Goal: Task Accomplishment & Management: Complete application form

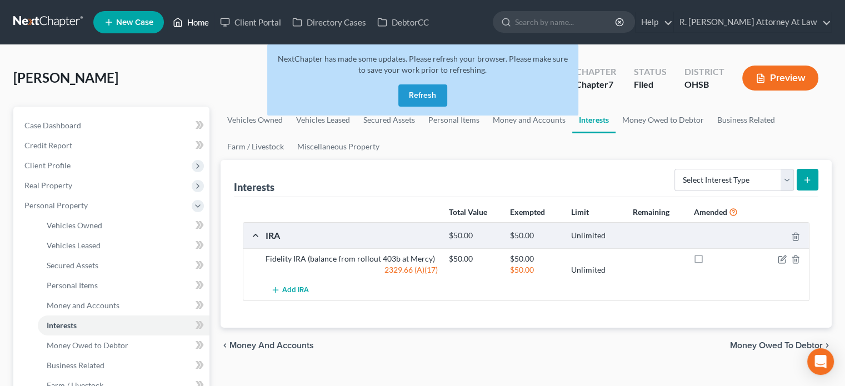
click at [209, 22] on link "Home" at bounding box center [190, 22] width 47 height 20
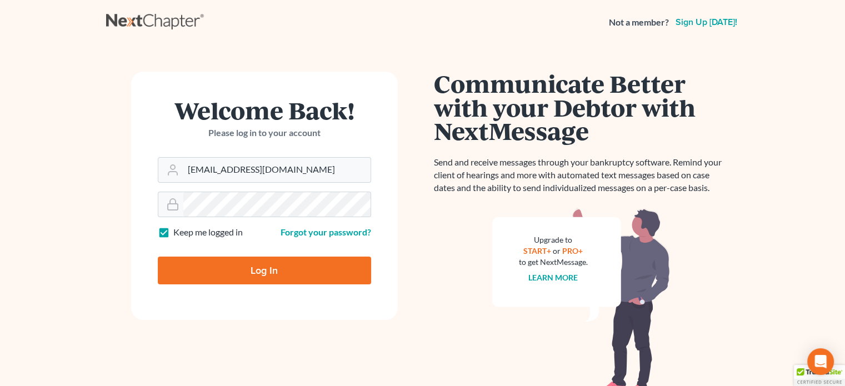
click at [243, 271] on input "Log In" at bounding box center [264, 271] width 213 height 28
type input "Thinking..."
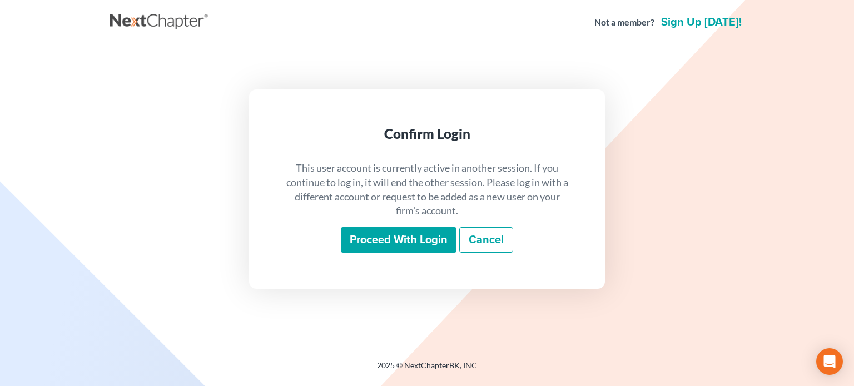
click at [373, 246] on input "Proceed with login" at bounding box center [399, 240] width 116 height 26
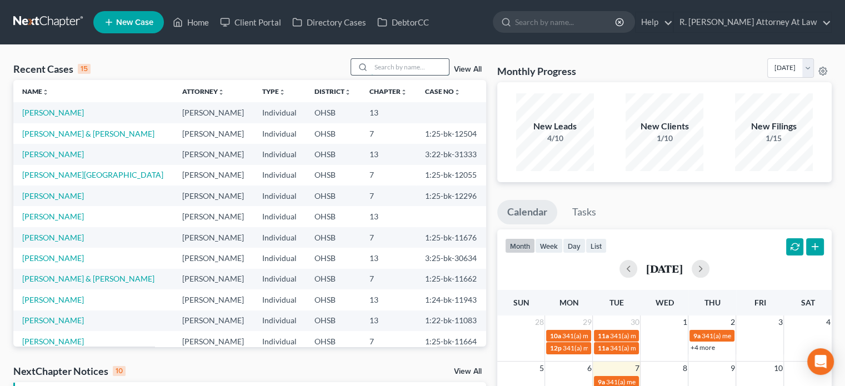
click at [416, 63] on input "search" at bounding box center [410, 67] width 78 height 16
type input "richardson"
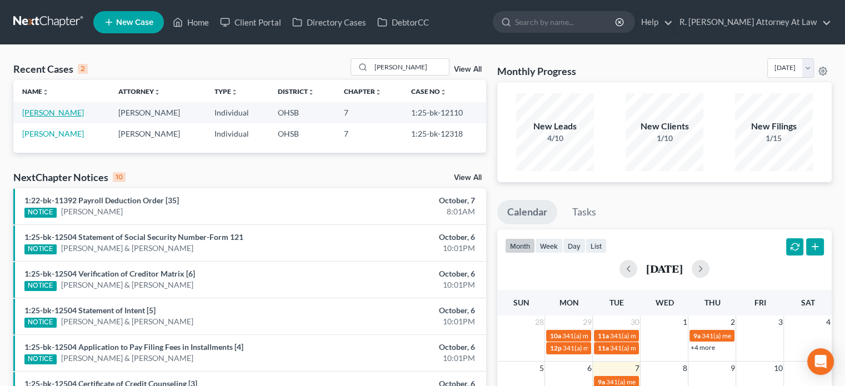
click at [71, 113] on link "Richardson, Maurice" at bounding box center [53, 112] width 62 height 9
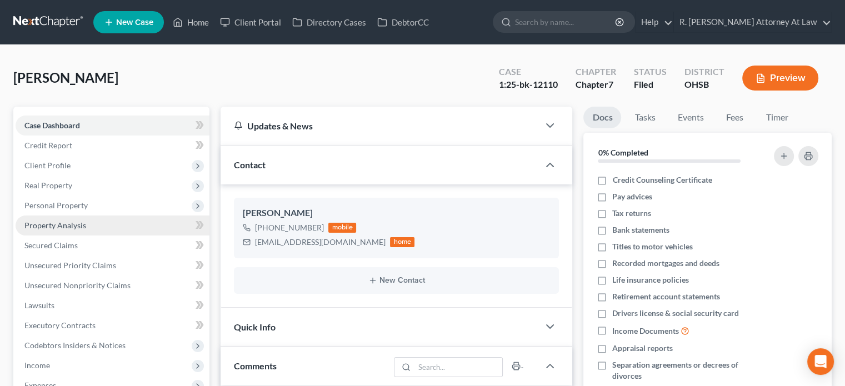
scroll to position [593, 0]
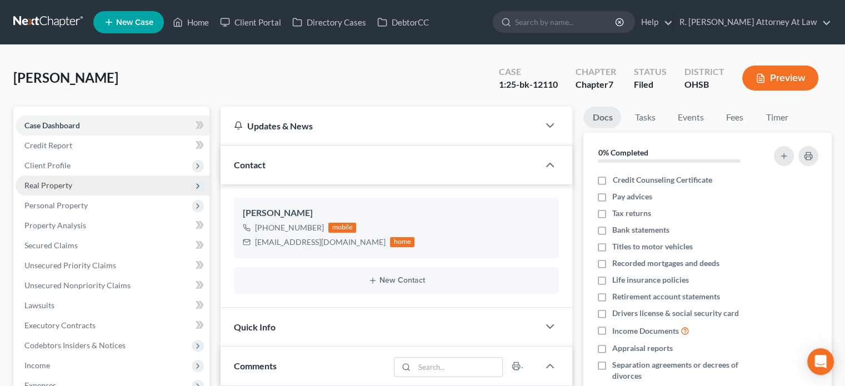
click at [57, 182] on span "Real Property" at bounding box center [48, 185] width 48 height 9
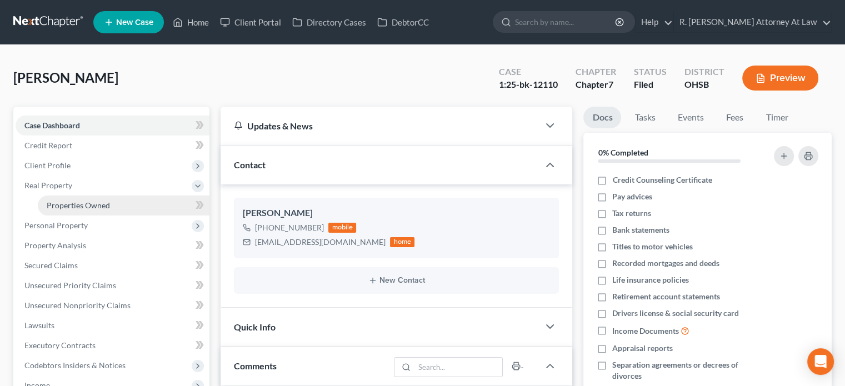
click at [67, 201] on span "Properties Owned" at bounding box center [78, 205] width 63 height 9
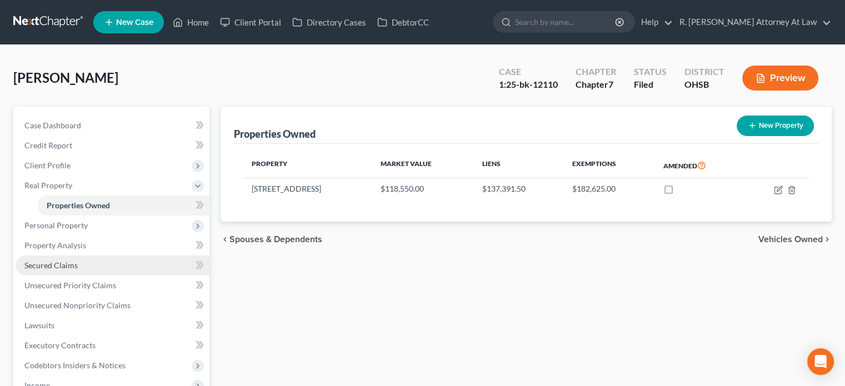
click at [52, 262] on span "Secured Claims" at bounding box center [50, 265] width 53 height 9
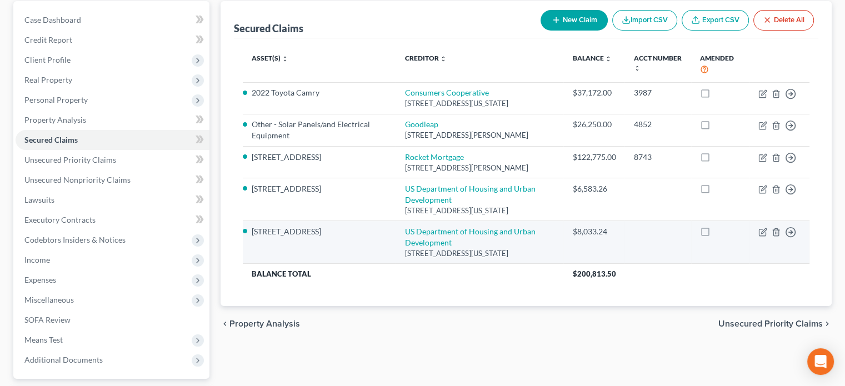
scroll to position [105, 0]
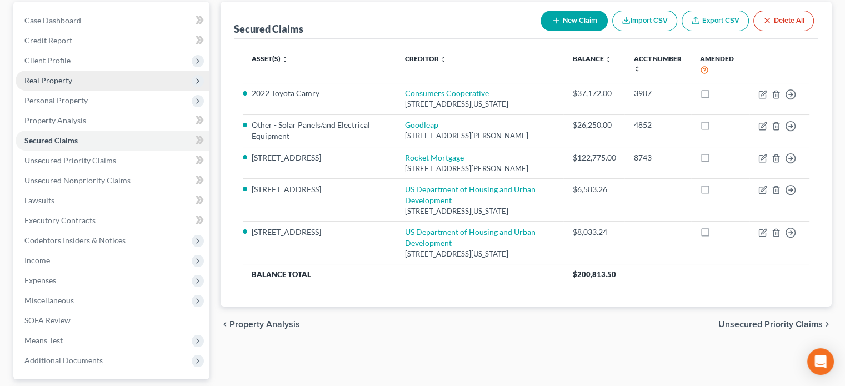
click at [40, 81] on span "Real Property" at bounding box center [48, 80] width 48 height 9
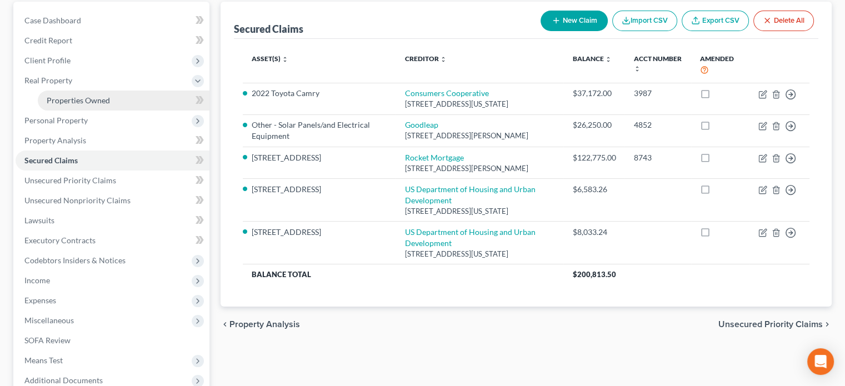
click at [58, 97] on span "Properties Owned" at bounding box center [78, 100] width 63 height 9
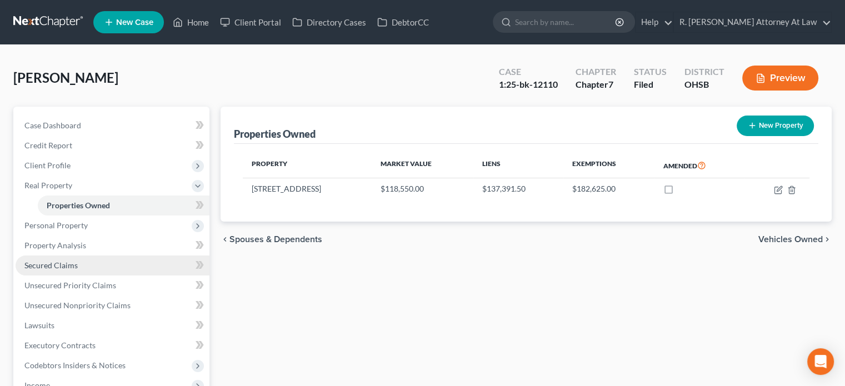
click at [62, 265] on span "Secured Claims" at bounding box center [50, 265] width 53 height 9
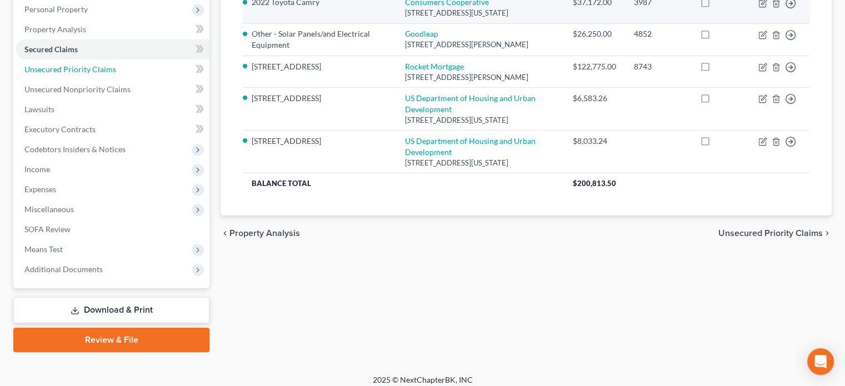
scroll to position [198, 0]
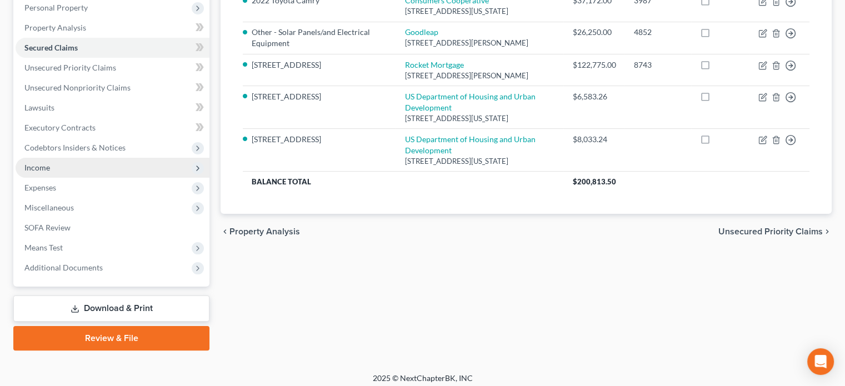
click at [58, 171] on span "Income" at bounding box center [113, 168] width 194 height 20
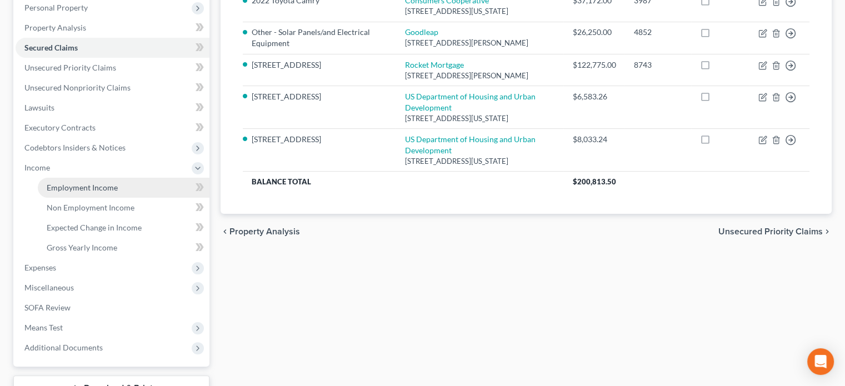
click at [62, 183] on span "Employment Income" at bounding box center [82, 187] width 71 height 9
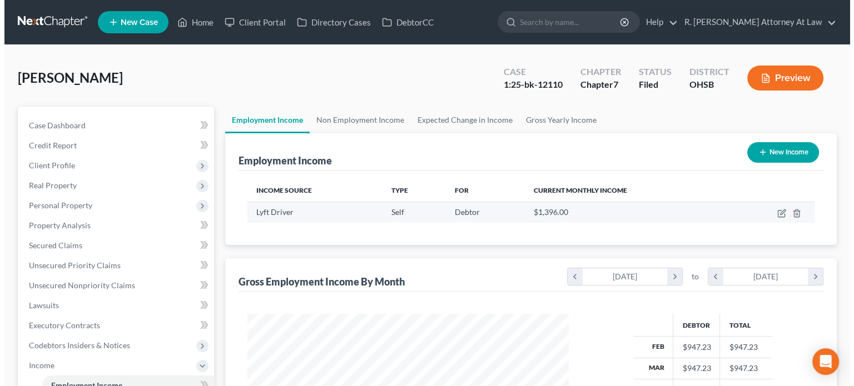
scroll to position [198, 343]
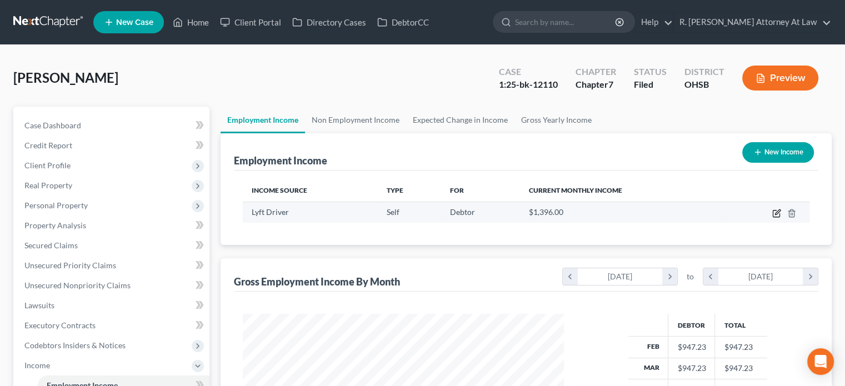
click at [777, 213] on icon "button" at bounding box center [777, 212] width 5 height 5
select select "1"
select select "36"
select select "0"
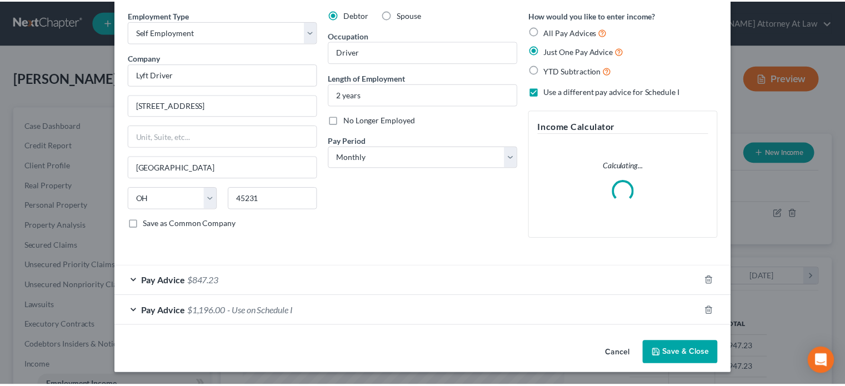
scroll to position [33, 0]
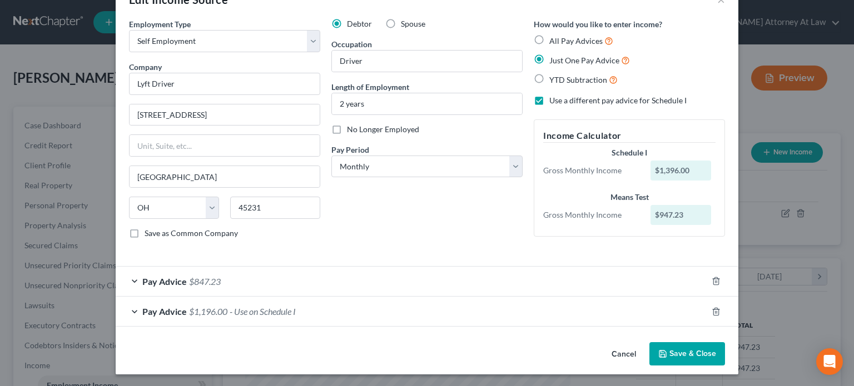
click at [703, 354] on button "Save & Close" at bounding box center [687, 353] width 76 height 23
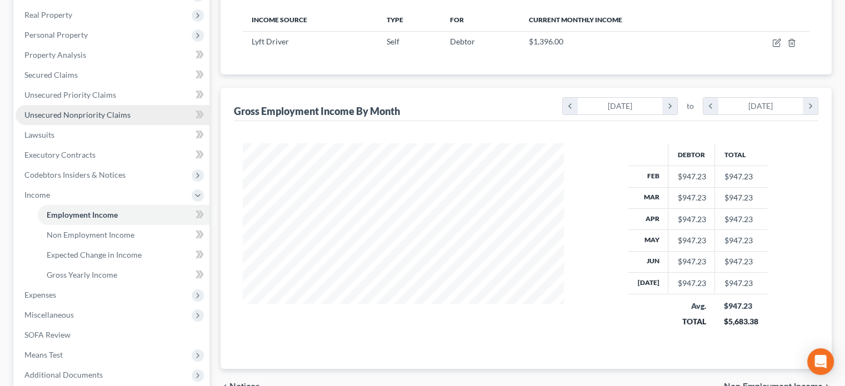
scroll to position [198, 0]
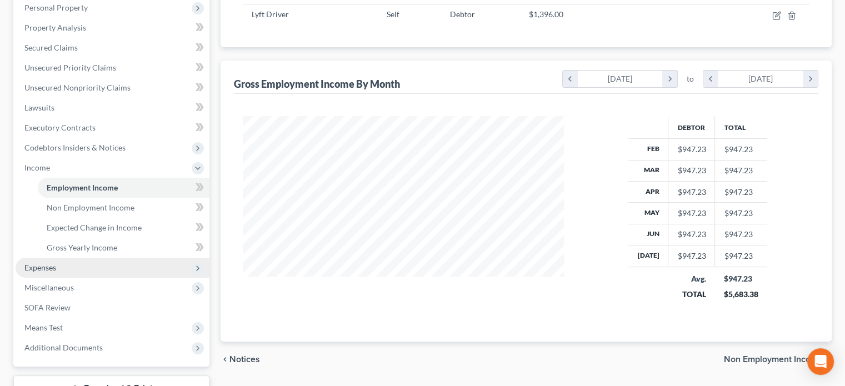
click at [53, 263] on span "Expenses" at bounding box center [40, 267] width 32 height 9
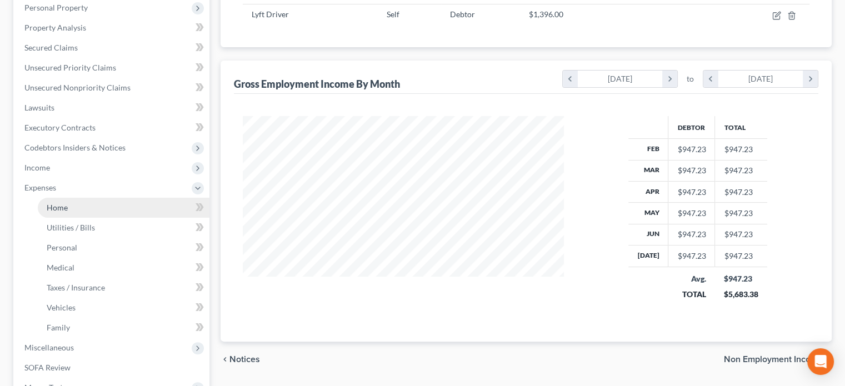
click at [56, 211] on span "Home" at bounding box center [57, 207] width 21 height 9
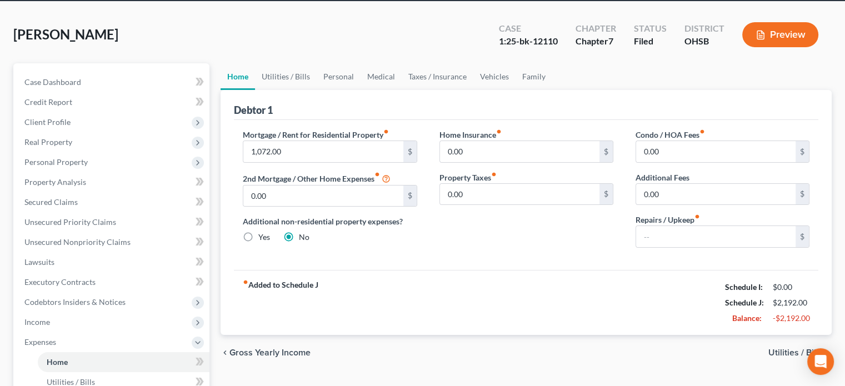
scroll to position [43, 0]
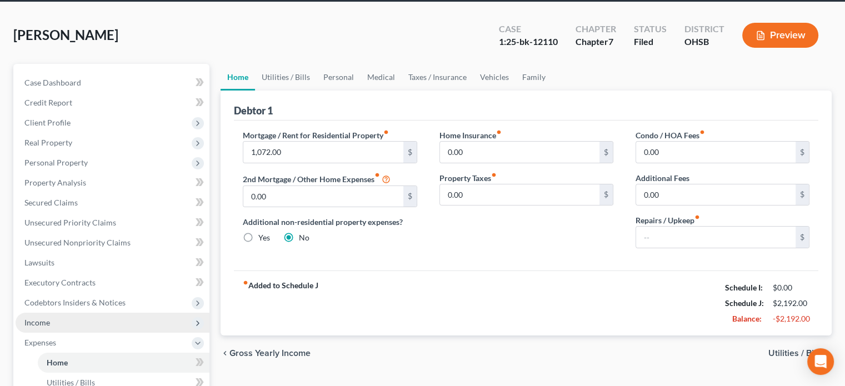
click at [69, 319] on span "Income" at bounding box center [113, 323] width 194 height 20
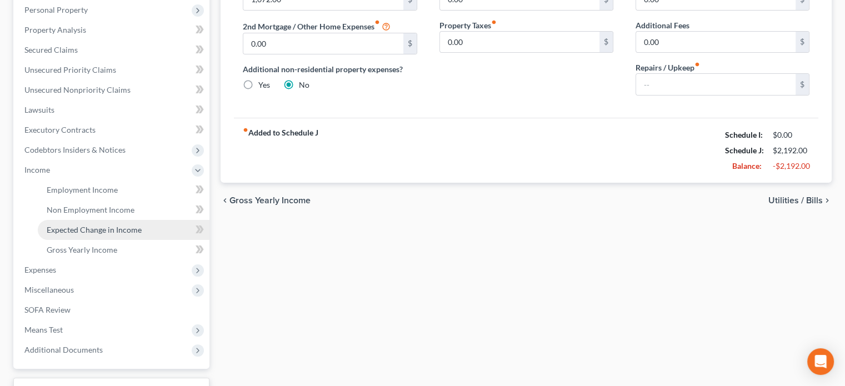
scroll to position [195, 0]
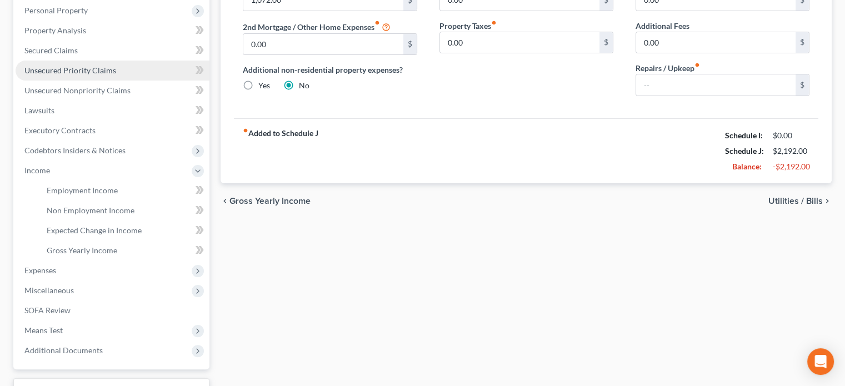
click at [74, 73] on span "Unsecured Priority Claims" at bounding box center [70, 70] width 92 height 9
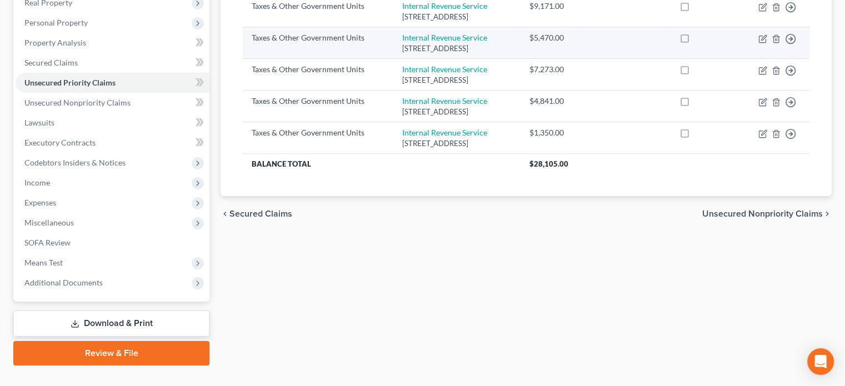
scroll to position [203, 0]
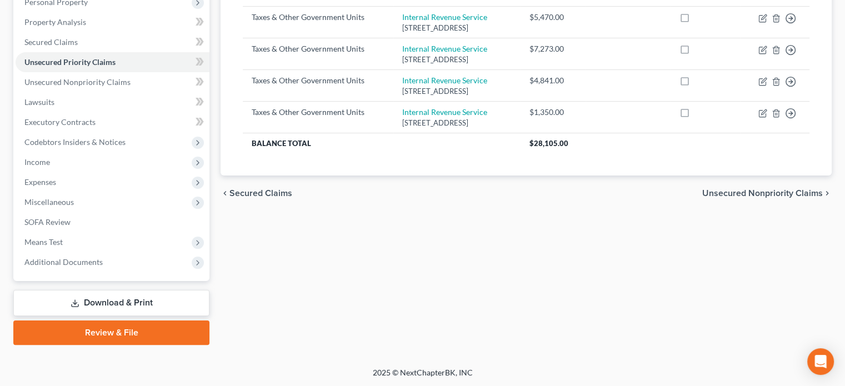
click at [118, 296] on link "Download & Print" at bounding box center [111, 303] width 196 height 26
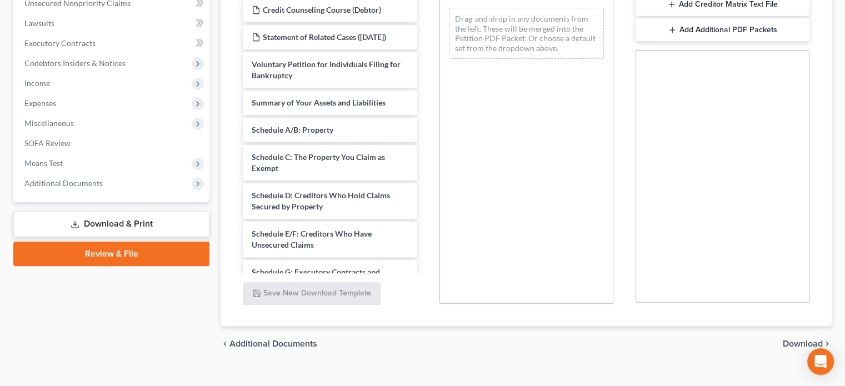
scroll to position [288, 0]
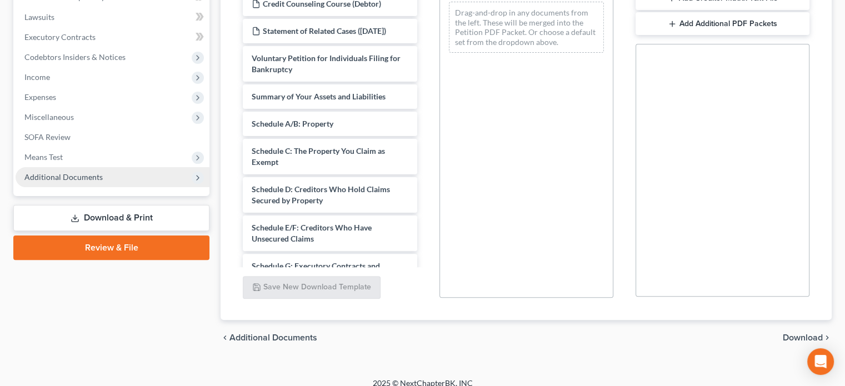
click at [107, 177] on span "Additional Documents" at bounding box center [113, 177] width 194 height 20
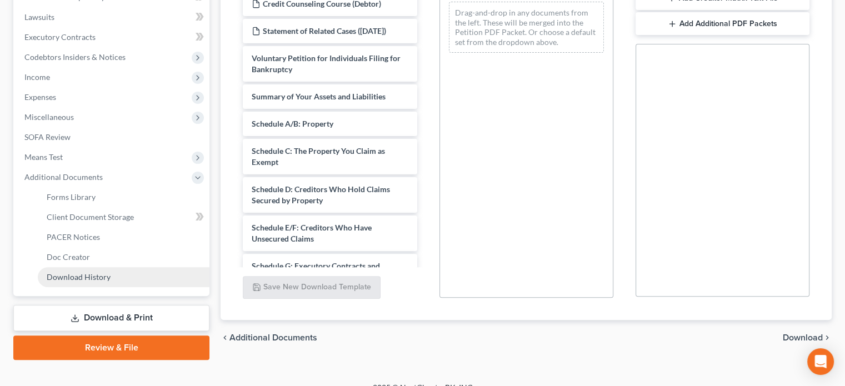
click at [91, 278] on span "Download History" at bounding box center [79, 276] width 64 height 9
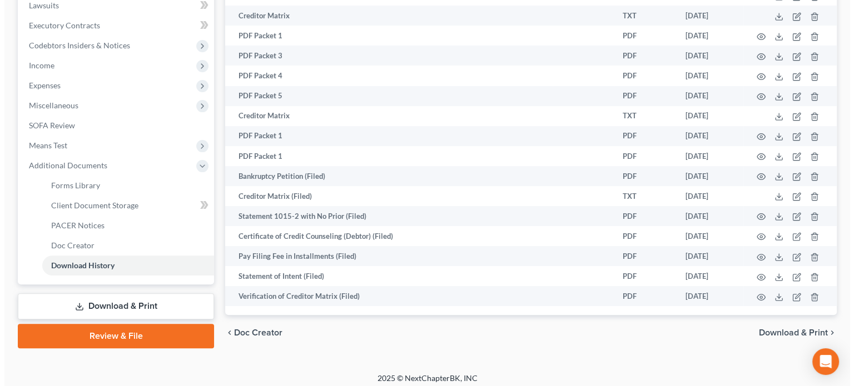
scroll to position [311, 0]
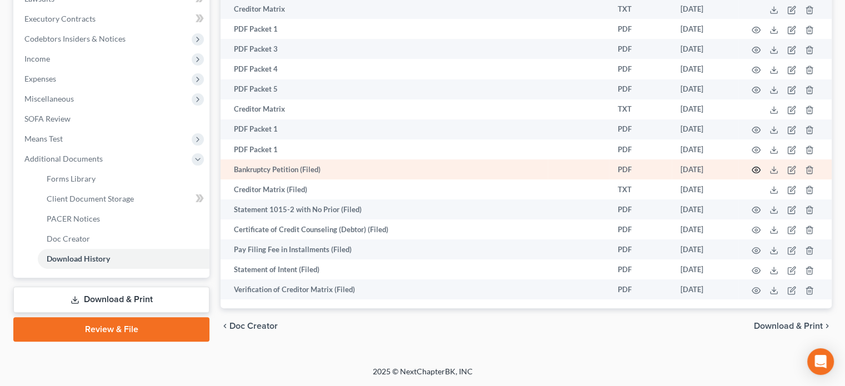
click at [757, 169] on circle "button" at bounding box center [756, 170] width 2 height 2
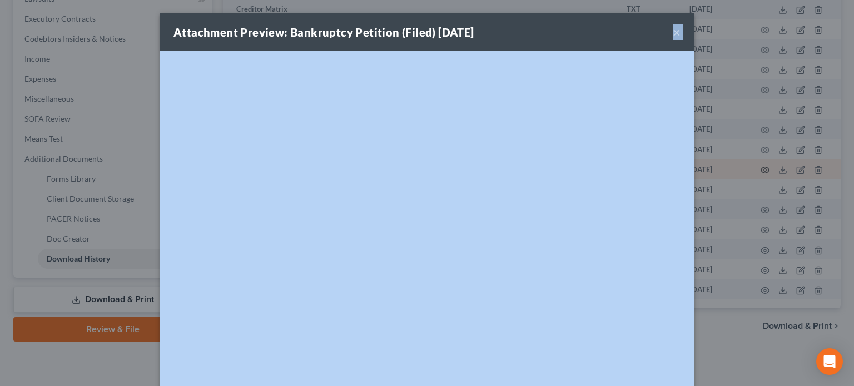
click at [757, 168] on div "Attachment Preview: Bankruptcy Petition (Filed) 08/28/2025 × <object ng-attr-da…" at bounding box center [427, 193] width 854 height 386
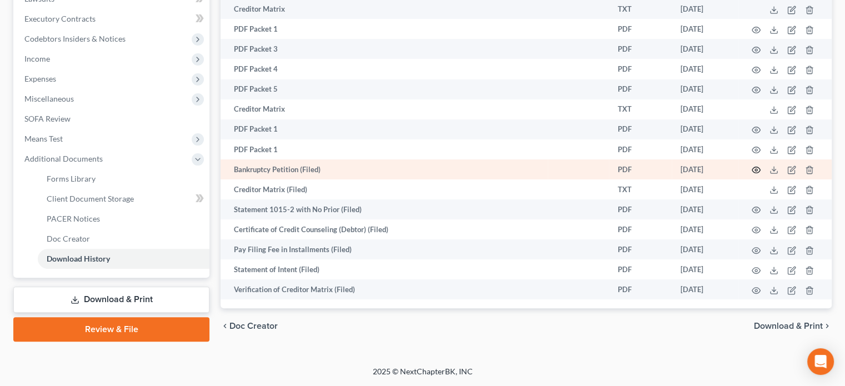
click at [757, 167] on icon "button" at bounding box center [756, 170] width 9 height 9
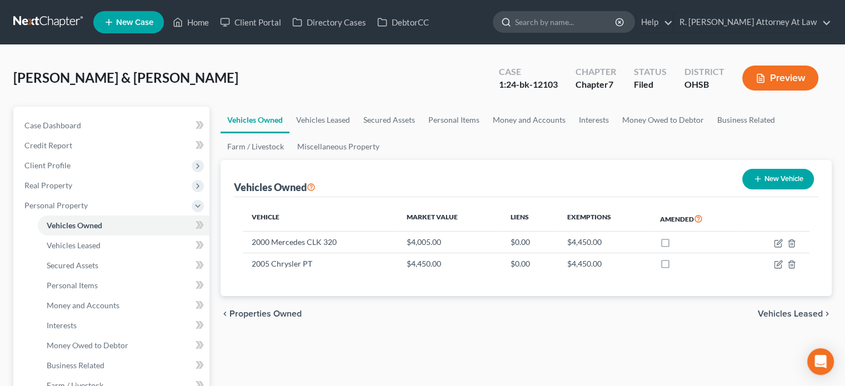
click at [565, 22] on input "search" at bounding box center [566, 22] width 102 height 21
click at [435, 84] on div "Nowell, Larry & Sherri Upgraded Case 1:24-bk-12103 Chapter Chapter 7 Status Fil…" at bounding box center [422, 82] width 819 height 48
click at [551, 29] on input "search" at bounding box center [566, 22] width 102 height 21
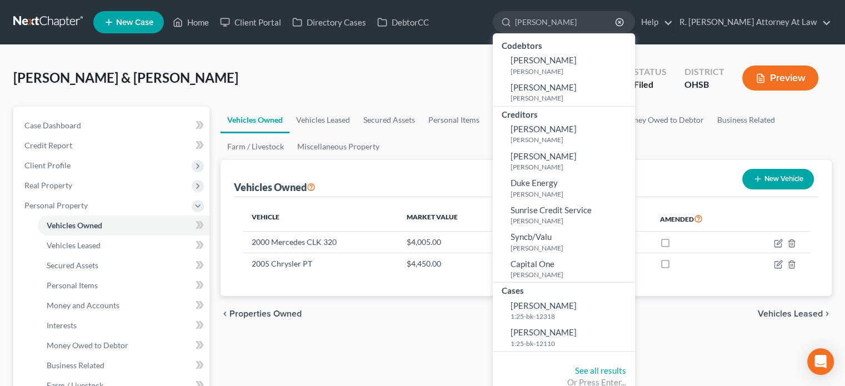
type input "richardson"
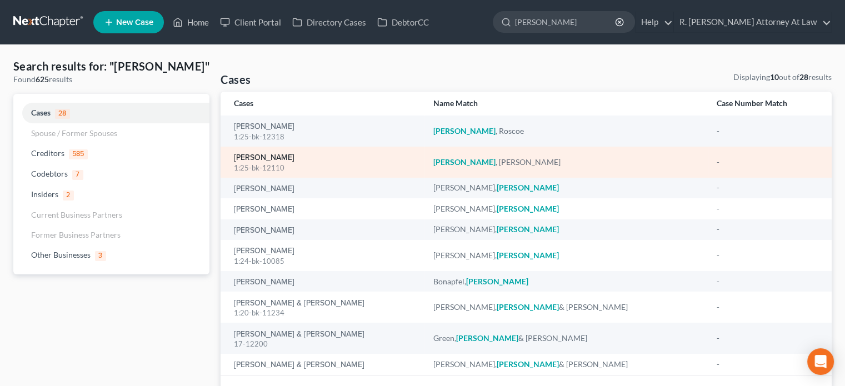
click at [293, 160] on link "Richardson, Maurice" at bounding box center [264, 158] width 61 height 8
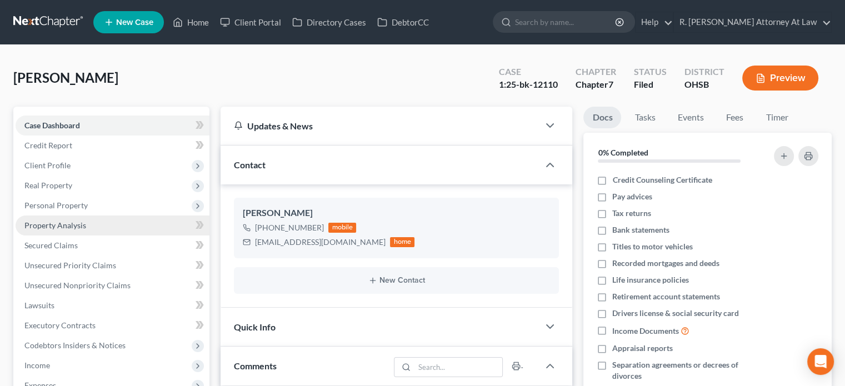
scroll to position [593, 0]
click at [102, 226] on link "Property Analysis" at bounding box center [113, 226] width 194 height 20
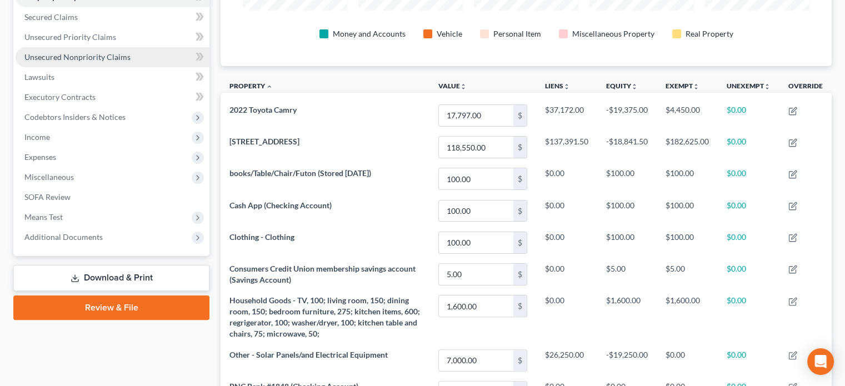
scroll to position [229, 0]
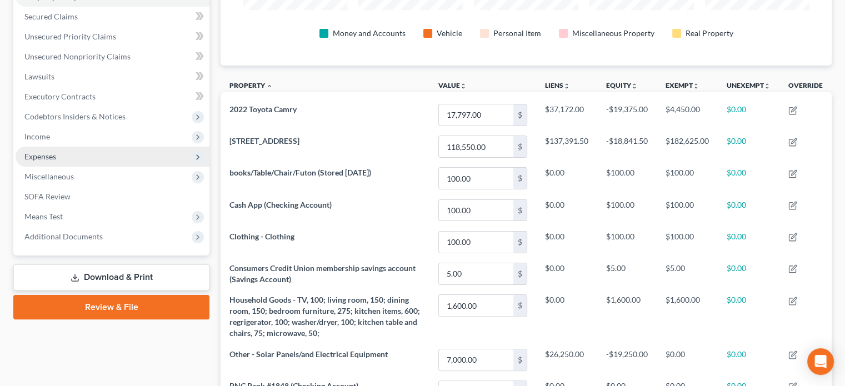
click at [58, 154] on span "Expenses" at bounding box center [113, 157] width 194 height 20
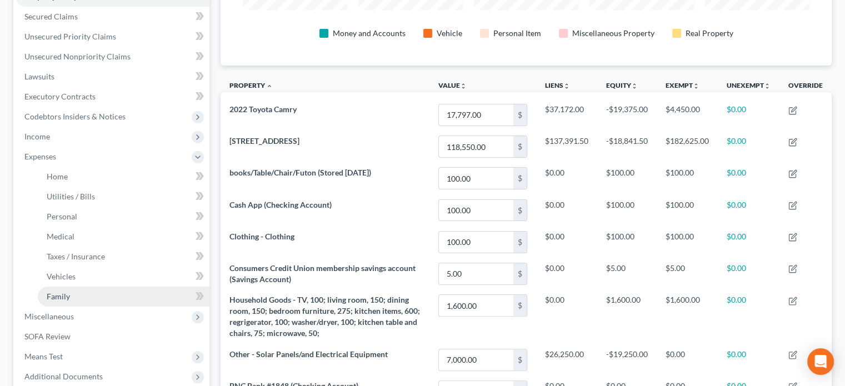
click at [62, 294] on span "Family" at bounding box center [58, 296] width 23 height 9
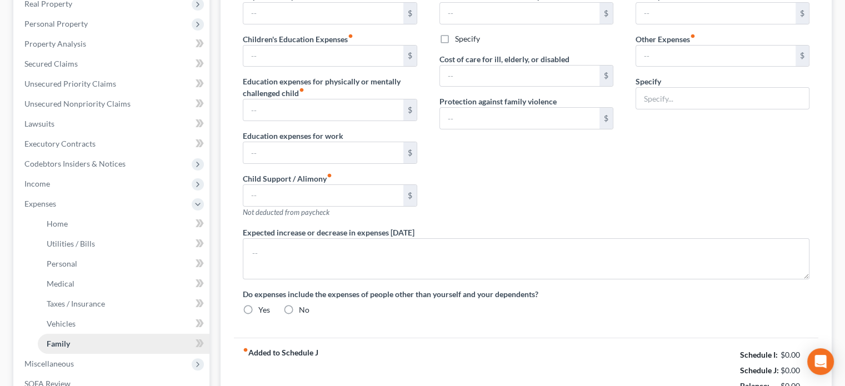
type input "0.00"
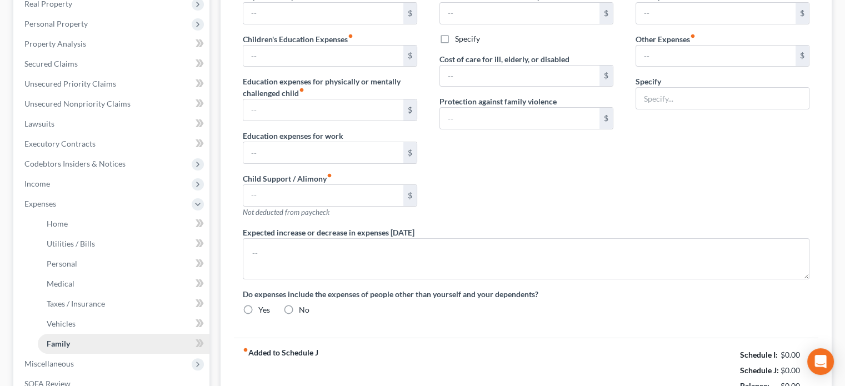
type input "0.00"
type input "309.00"
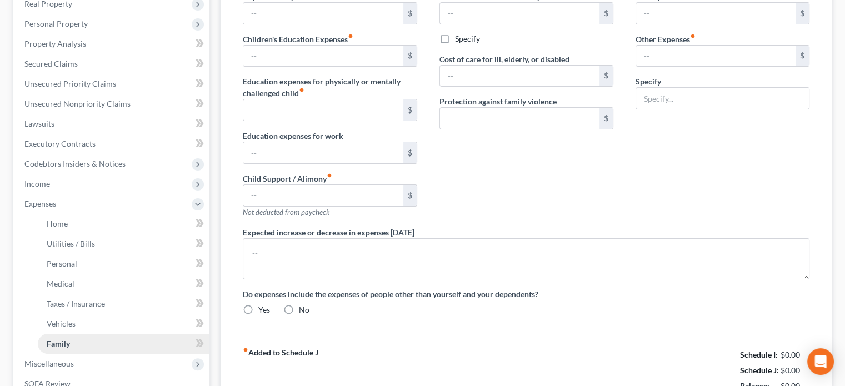
type input "Goodleap Solar Panels"
type textarea "Sister and her 3 children live with debtor and she contributes between $ 400 & …"
radio input "true"
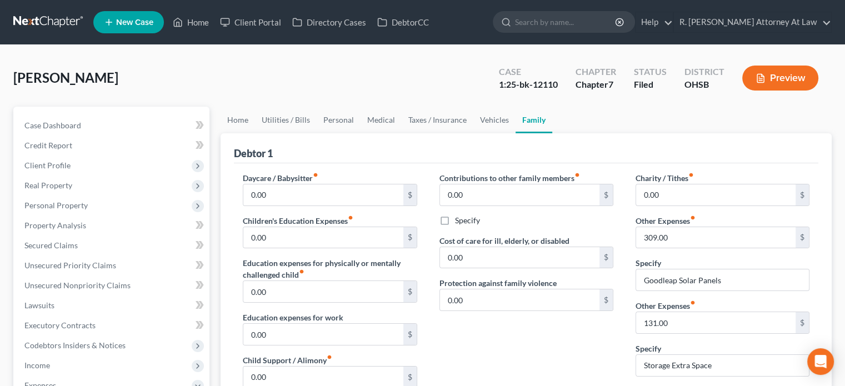
click at [394, 224] on div "Children's Education Expenses fiber_manual_record 0.00 $" at bounding box center [330, 232] width 174 height 34
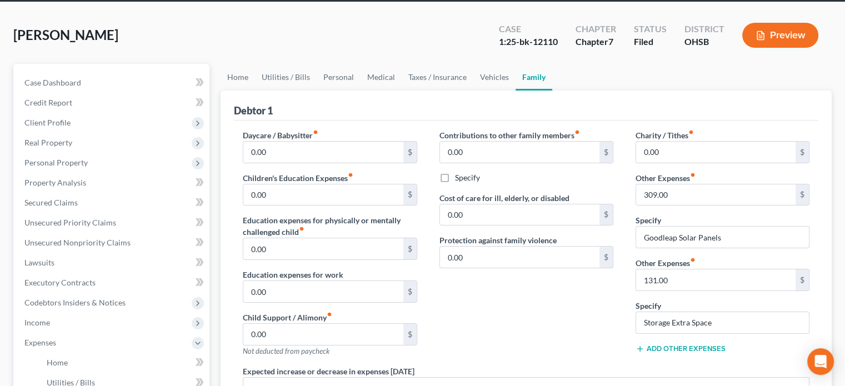
scroll to position [96, 0]
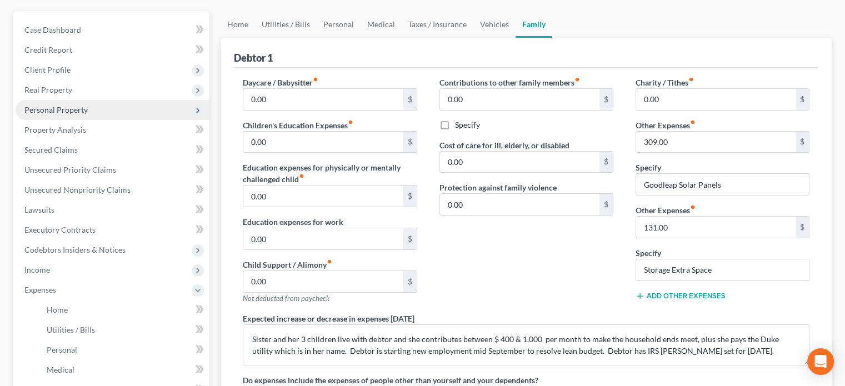
click at [70, 107] on span "Personal Property" at bounding box center [55, 109] width 63 height 9
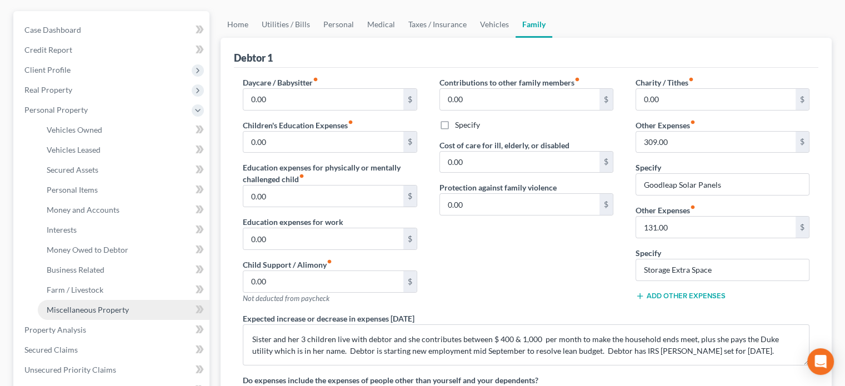
click at [58, 305] on span "Miscellaneous Property" at bounding box center [88, 309] width 82 height 9
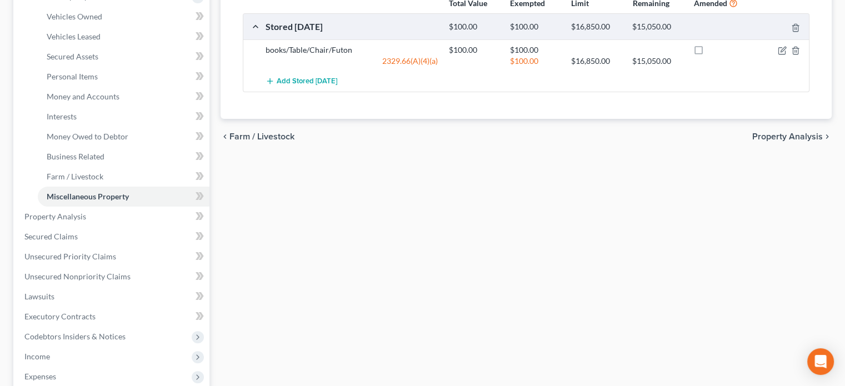
scroll to position [256, 0]
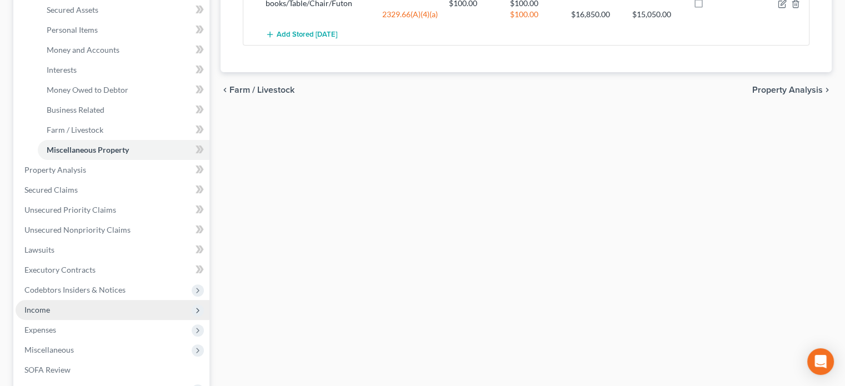
click at [49, 315] on span "Income" at bounding box center [113, 310] width 194 height 20
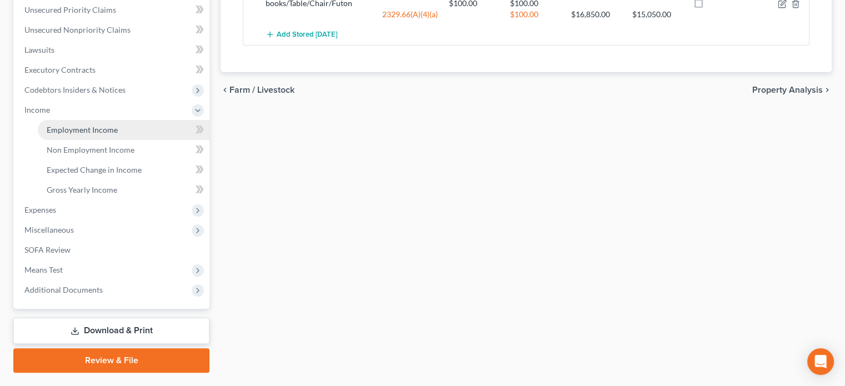
click at [69, 132] on span "Employment Income" at bounding box center [82, 129] width 71 height 9
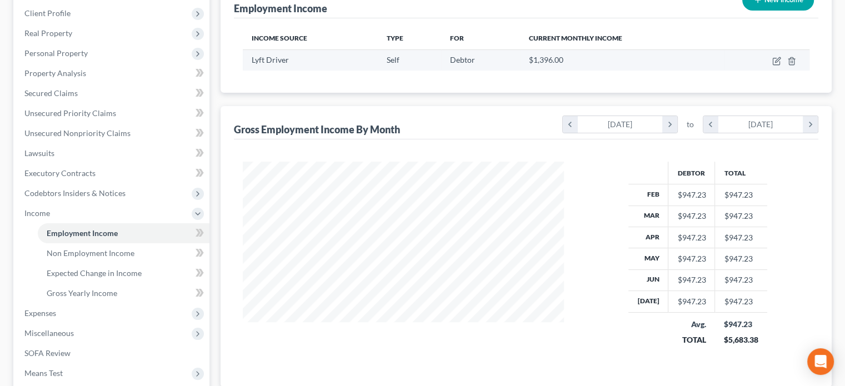
scroll to position [152, 0]
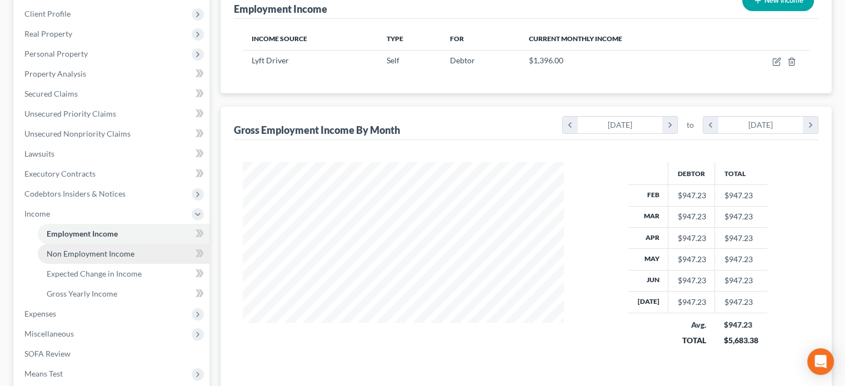
click at [126, 255] on span "Non Employment Income" at bounding box center [91, 253] width 88 height 9
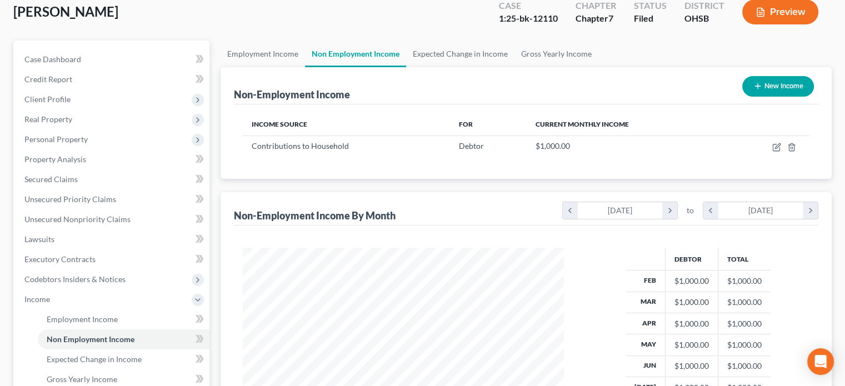
scroll to position [100, 0]
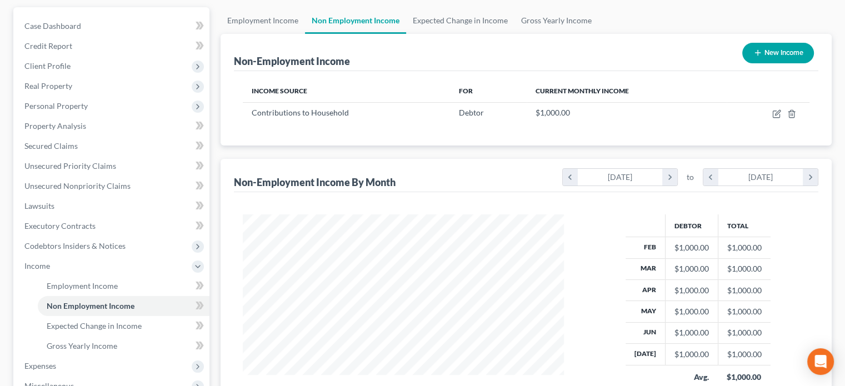
click at [408, 199] on div "Debtor Total Feb $1,000.00 $1,000.00 Mar $1,000.00 $1,000.00 Apr $1,000.00 $1,0…" at bounding box center [526, 316] width 585 height 248
click at [74, 85] on span "Real Property" at bounding box center [113, 86] width 194 height 20
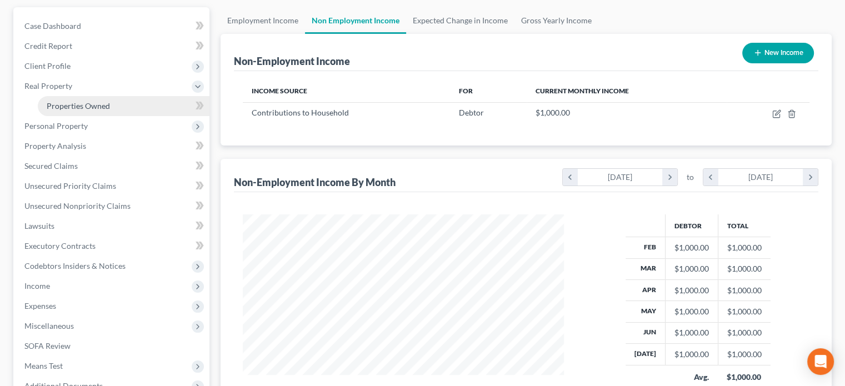
click at [76, 101] on span "Properties Owned" at bounding box center [78, 105] width 63 height 9
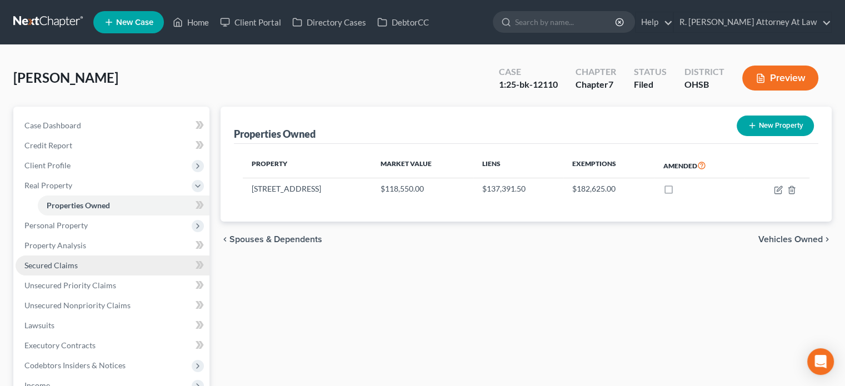
click at [66, 269] on span "Secured Claims" at bounding box center [50, 265] width 53 height 9
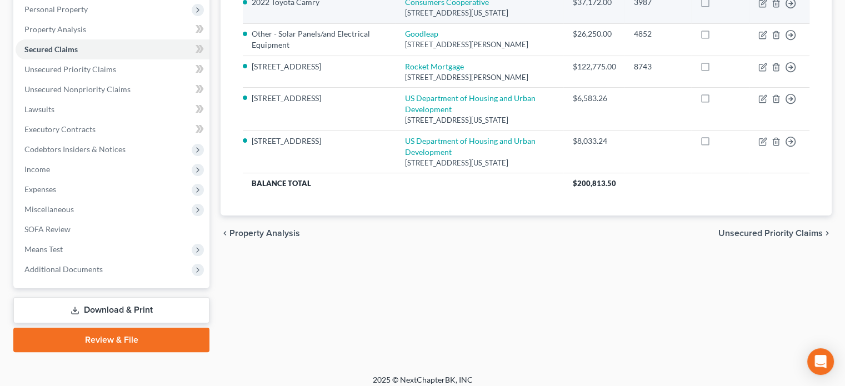
scroll to position [203, 0]
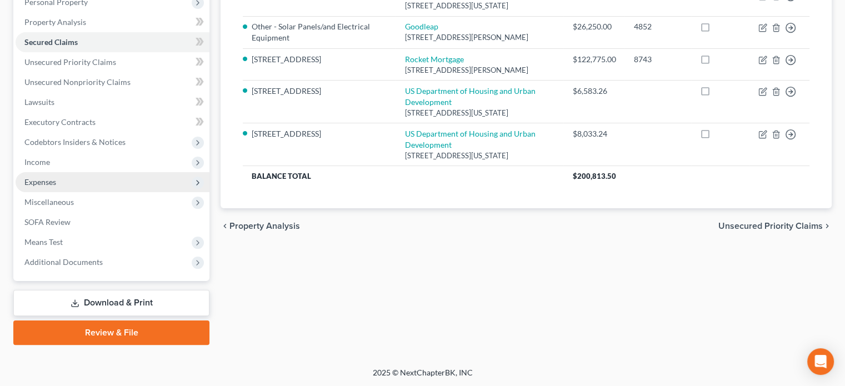
click at [61, 181] on span "Expenses" at bounding box center [113, 182] width 194 height 20
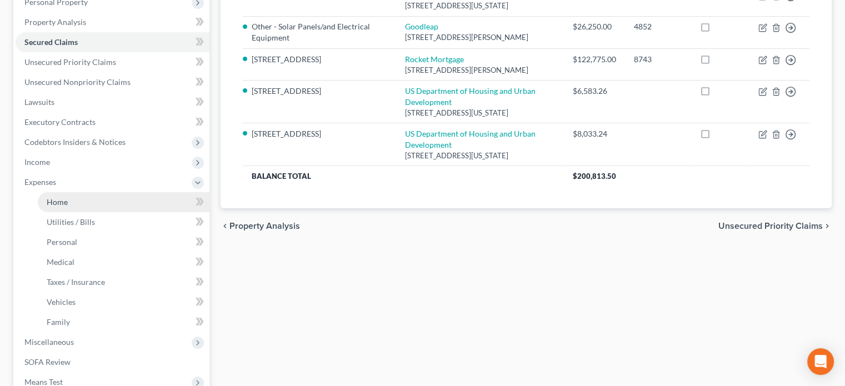
click at [74, 197] on link "Home" at bounding box center [124, 202] width 172 height 20
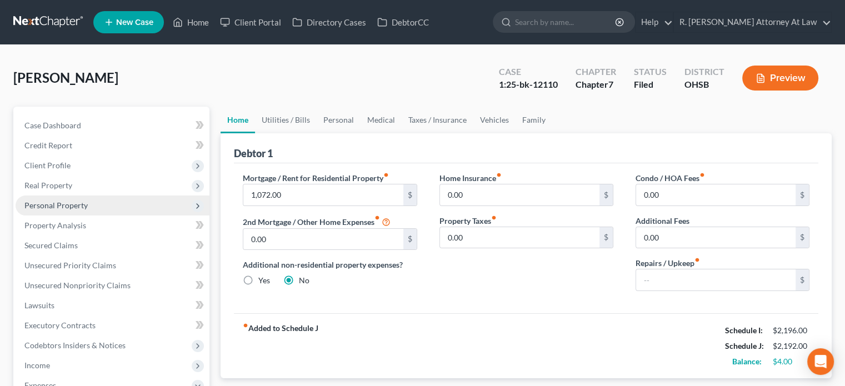
click at [59, 202] on span "Personal Property" at bounding box center [55, 205] width 63 height 9
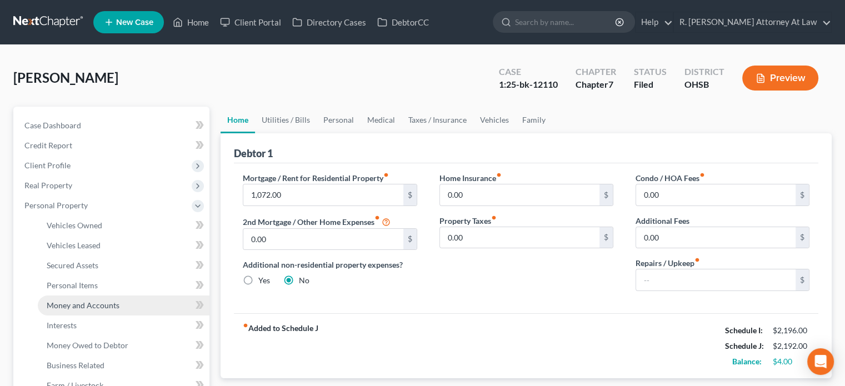
click at [71, 302] on span "Money and Accounts" at bounding box center [83, 305] width 73 height 9
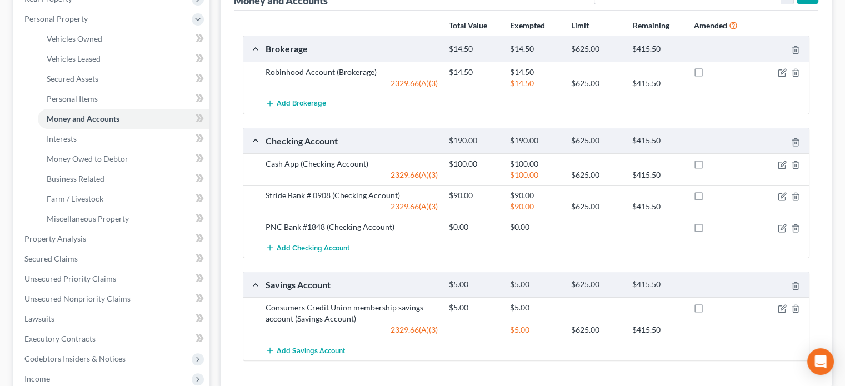
scroll to position [188, 0]
